Goal: Task Accomplishment & Management: Manage account settings

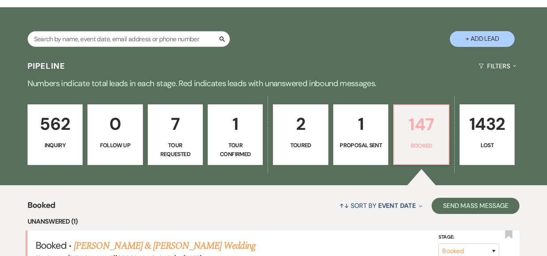
scroll to position [162, 0]
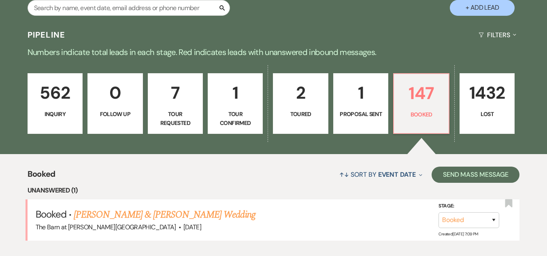
click at [140, 210] on link "[PERSON_NAME] & [PERSON_NAME] Wedding" at bounding box center [164, 215] width 181 height 15
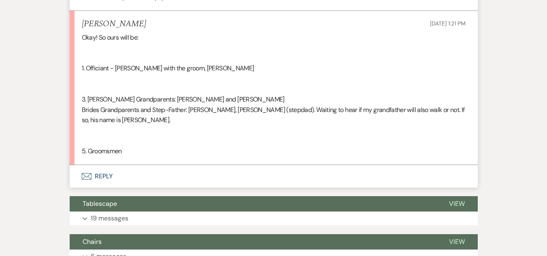
scroll to position [769, 0]
